Goal: Find contact information: Find contact information

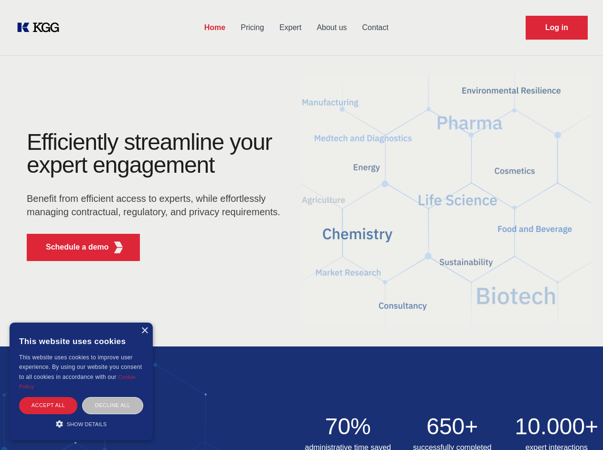
click at [301, 225] on div "Efficiently streamline your expert engagement Benefit from efficient access to …" at bounding box center [156, 200] width 290 height 138
click at [72, 247] on p "Schedule a demo" at bounding box center [77, 246] width 63 height 11
click at [144, 331] on div "× This website uses cookies This website uses cookies to improve user experienc…" at bounding box center [81, 381] width 143 height 118
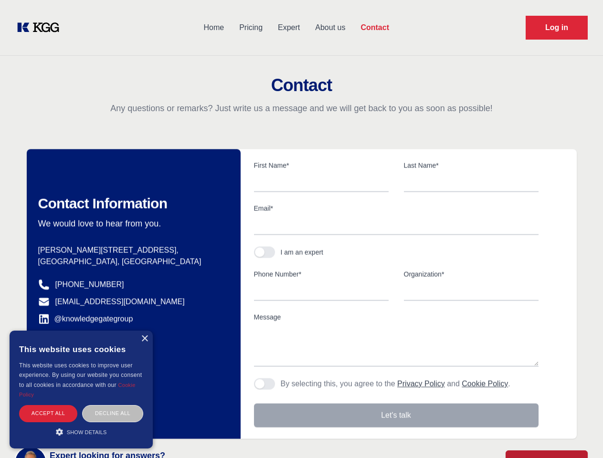
click at [48, 405] on div "Accept all" at bounding box center [48, 413] width 58 height 17
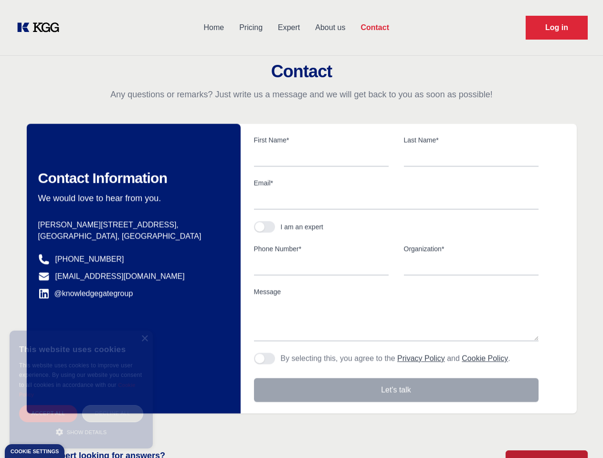
click at [113, 405] on div "Decline all" at bounding box center [112, 413] width 61 height 17
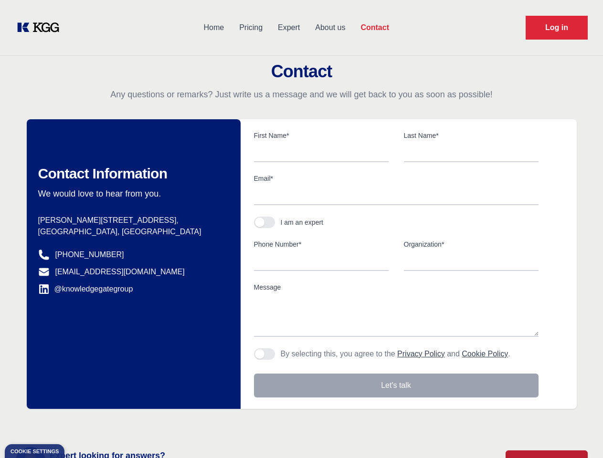
click at [81, 424] on main "Contact Any questions or remarks? Just write us a message and we will get back …" at bounding box center [301, 248] width 603 height 497
